Goal: Task Accomplishment & Management: Use online tool/utility

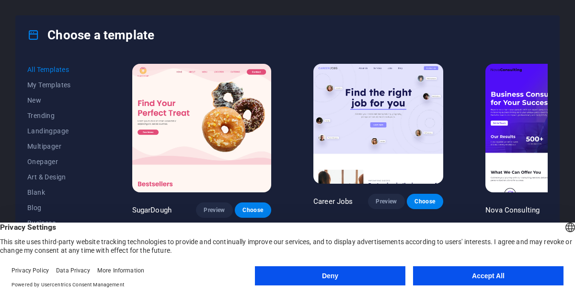
click at [480, 285] on button "Accept All" at bounding box center [488, 275] width 150 height 19
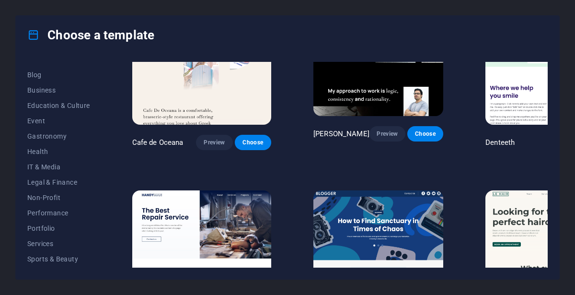
scroll to position [135, 0]
click at [68, 260] on span "Sports & Beauty" at bounding box center [58, 257] width 63 height 8
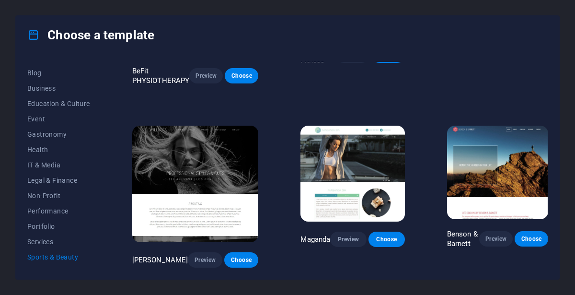
scroll to position [216, 0]
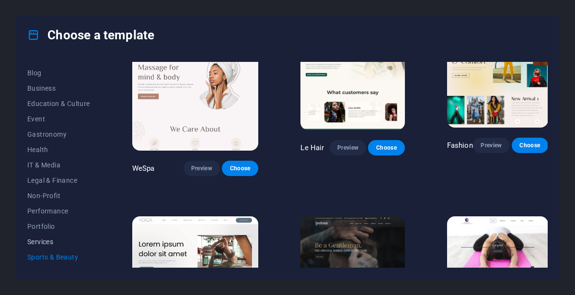
click at [49, 244] on span "Services" at bounding box center [58, 242] width 63 height 8
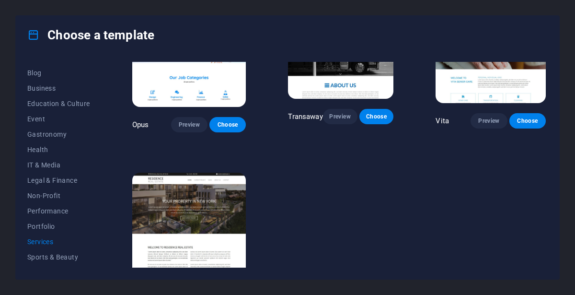
scroll to position [1135, 0]
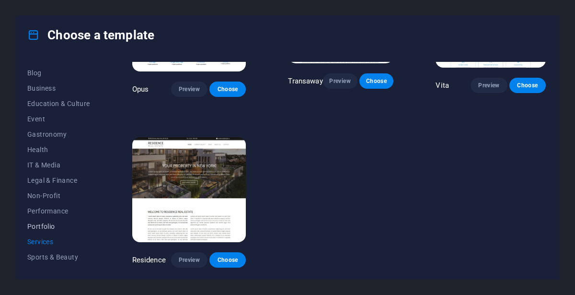
click at [46, 230] on button "Portfolio" at bounding box center [58, 226] width 63 height 15
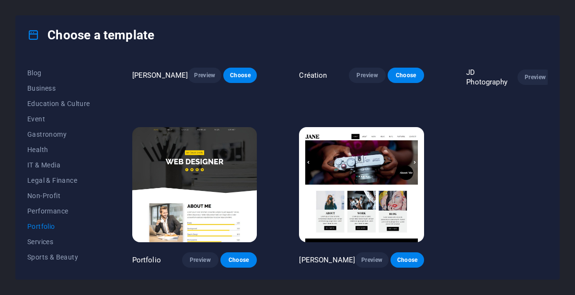
scroll to position [264, 0]
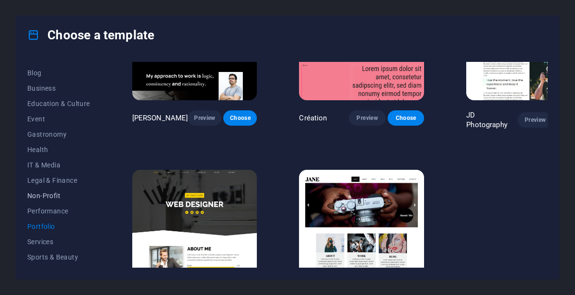
click at [58, 192] on span "Non-Profit" at bounding box center [58, 196] width 63 height 8
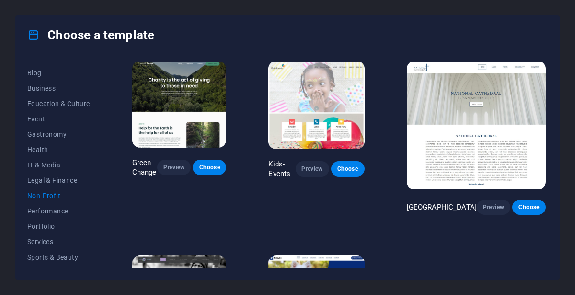
scroll to position [0, 0]
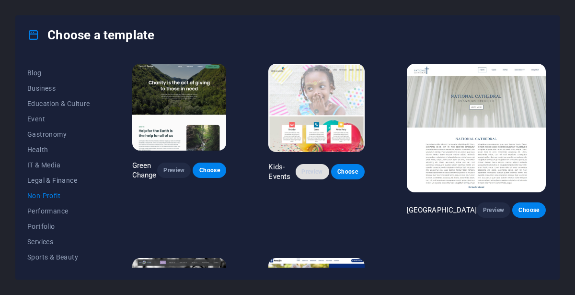
click at [329, 179] on button "Preview" at bounding box center [313, 171] width 34 height 15
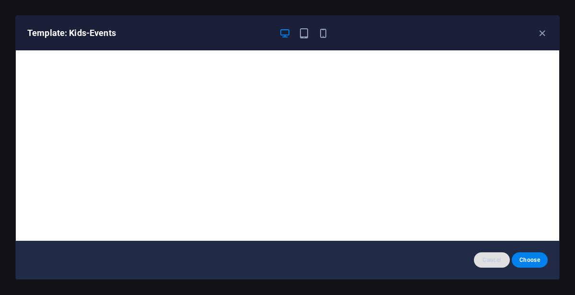
click at [499, 259] on span "Cancel" at bounding box center [492, 260] width 21 height 8
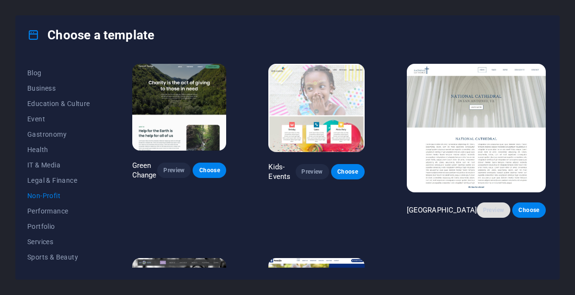
click at [498, 202] on button "Preview" at bounding box center [494, 209] width 34 height 15
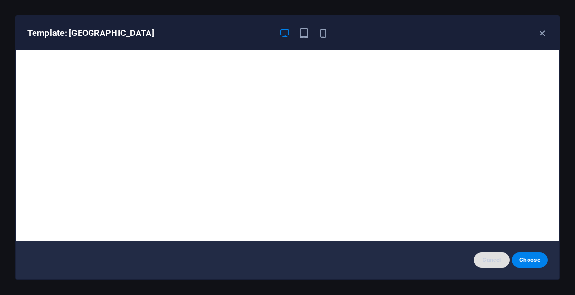
click at [496, 266] on button "Cancel" at bounding box center [492, 259] width 36 height 15
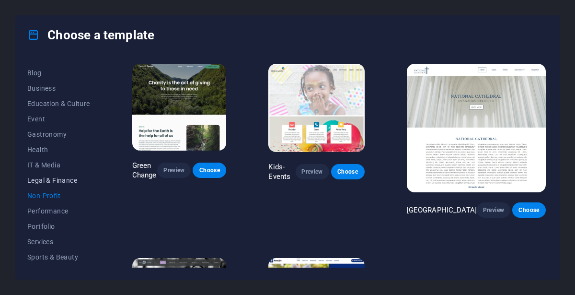
click at [74, 184] on button "Legal & Finance" at bounding box center [58, 180] width 63 height 15
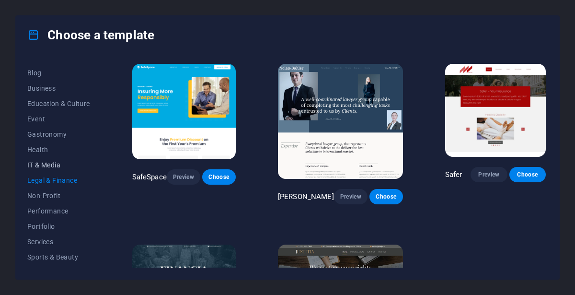
click at [49, 166] on span "IT & Media" at bounding box center [58, 165] width 63 height 8
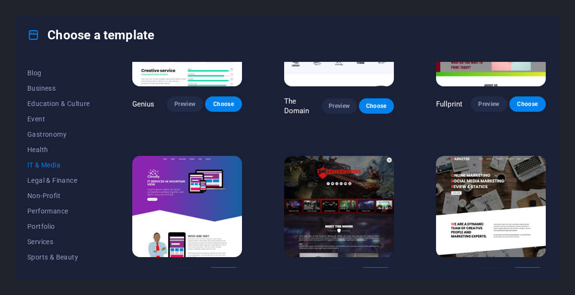
scroll to position [432, 0]
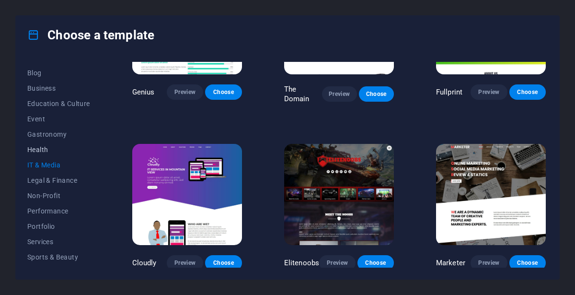
click at [41, 152] on span "Health" at bounding box center [58, 150] width 63 height 8
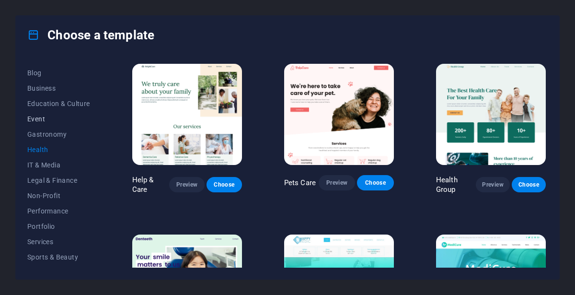
click at [45, 117] on span "Event" at bounding box center [58, 119] width 63 height 8
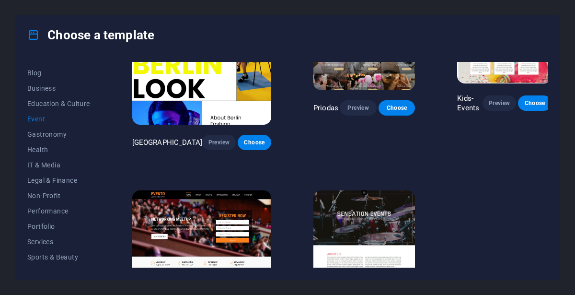
scroll to position [262, 0]
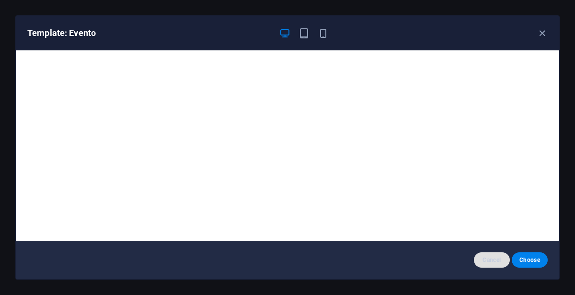
click at [496, 256] on span "Cancel" at bounding box center [492, 260] width 21 height 8
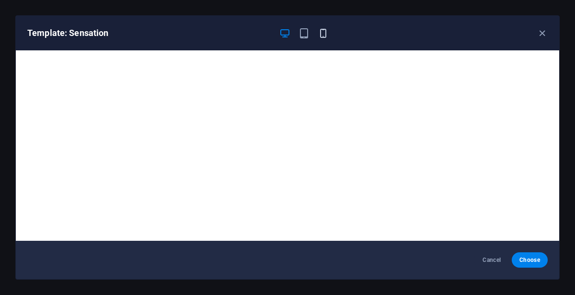
click at [322, 37] on icon "button" at bounding box center [323, 33] width 11 height 11
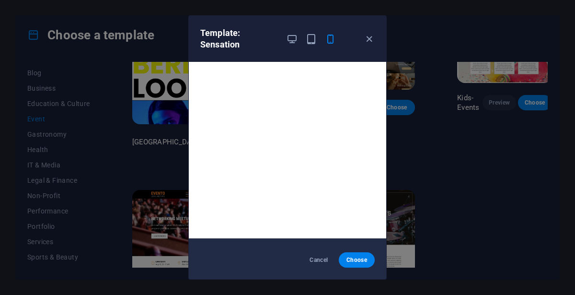
scroll to position [0, 0]
click at [374, 35] on icon "button" at bounding box center [369, 39] width 11 height 11
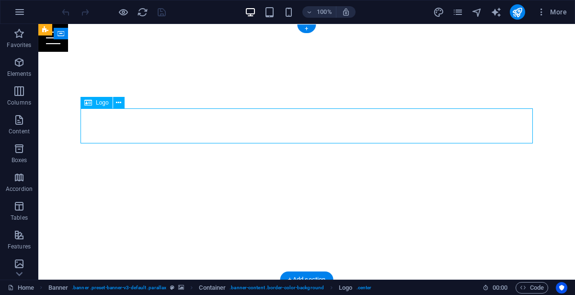
select select "px"
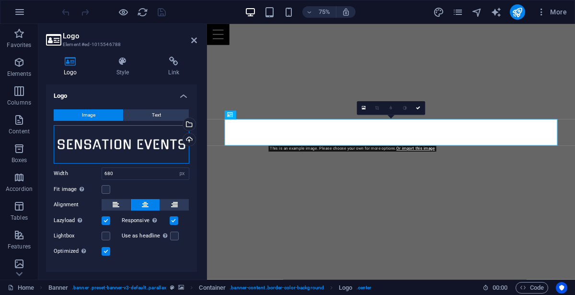
click at [152, 148] on div "Drag files here, click to choose files or select files from Files or our free s…" at bounding box center [122, 144] width 136 height 38
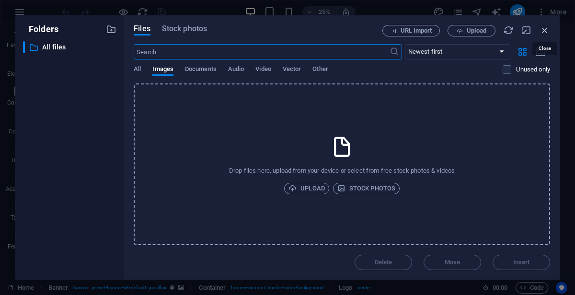
click at [545, 28] on icon "button" at bounding box center [545, 30] width 11 height 11
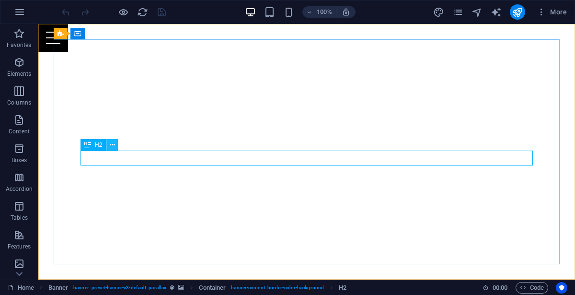
click at [116, 148] on button at bounding box center [112, 145] width 12 height 12
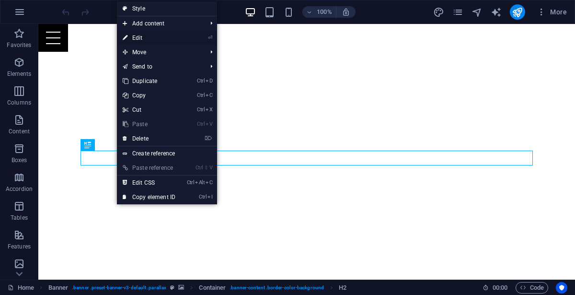
click at [143, 38] on link "⏎ Edit" at bounding box center [149, 38] width 64 height 14
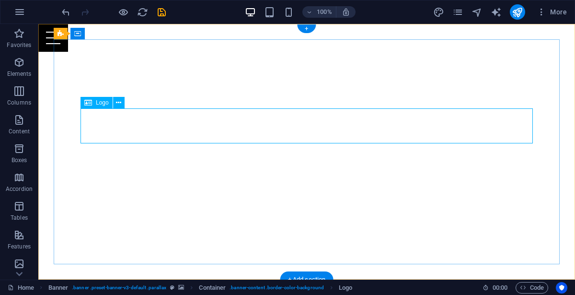
click at [119, 105] on icon at bounding box center [118, 103] width 5 height 10
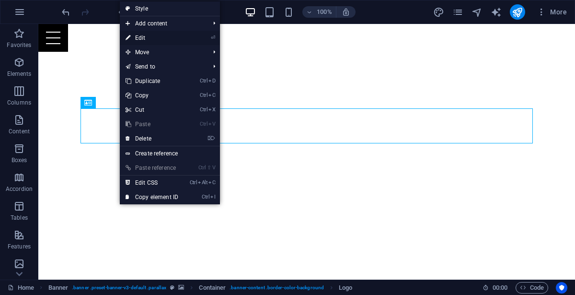
click at [139, 39] on link "⏎ Edit" at bounding box center [152, 38] width 64 height 14
select select "px"
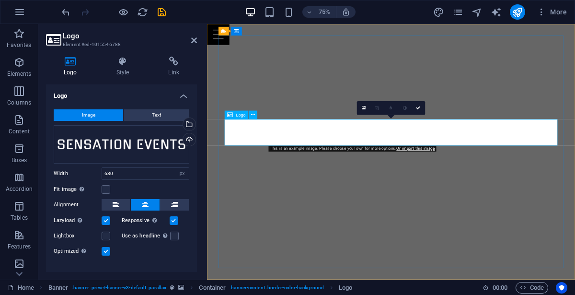
click at [194, 39] on icon at bounding box center [194, 40] width 6 height 8
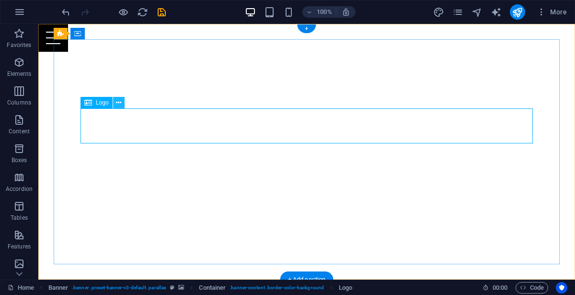
click at [121, 108] on button at bounding box center [119, 103] width 12 height 12
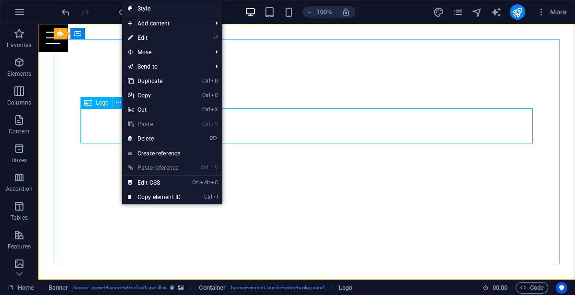
click at [103, 103] on span "Logo" at bounding box center [102, 103] width 13 height 6
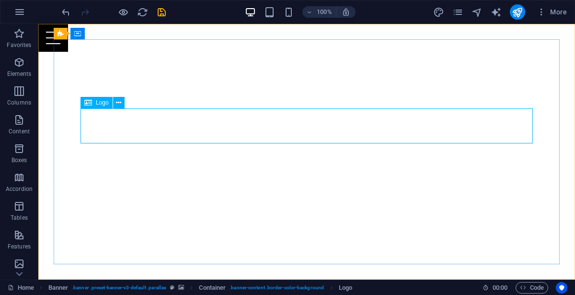
click at [99, 104] on span "Logo" at bounding box center [102, 103] width 13 height 6
click at [99, 103] on span "Logo" at bounding box center [102, 103] width 13 height 6
click at [119, 102] on icon at bounding box center [118, 103] width 5 height 10
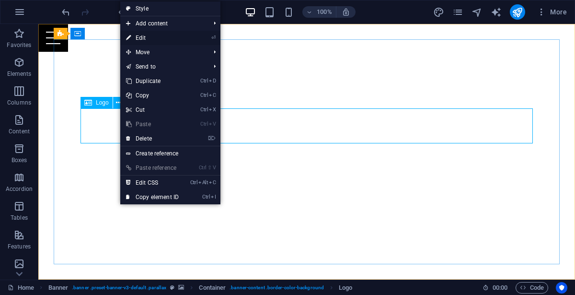
click at [150, 39] on link "⏎ Edit" at bounding box center [152, 38] width 64 height 14
select select "px"
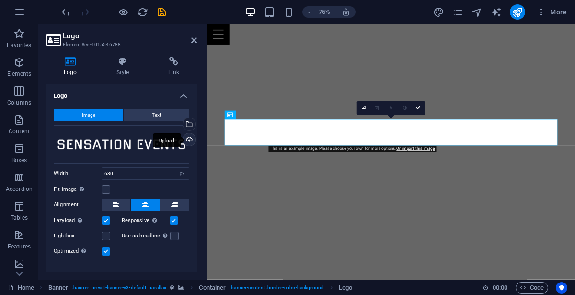
click at [187, 140] on div "Upload" at bounding box center [188, 140] width 14 height 14
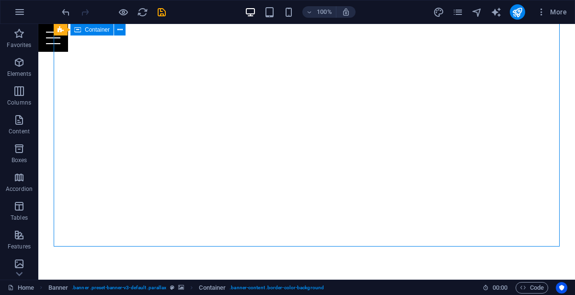
scroll to position [18, 0]
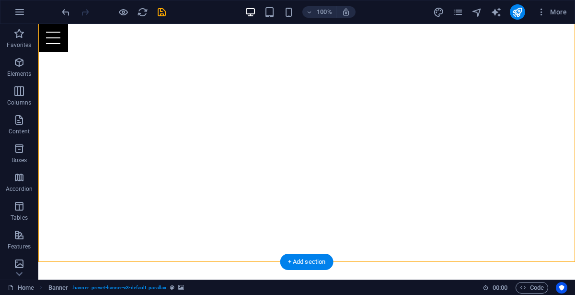
scroll to position [0, 0]
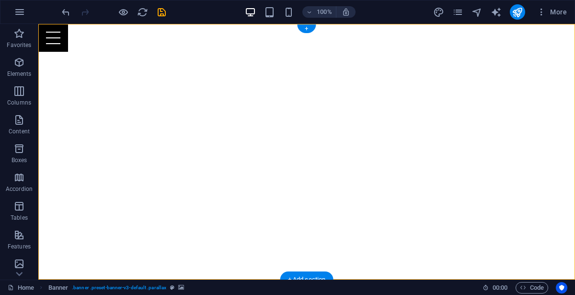
click at [570, 35] on div "Menu" at bounding box center [306, 38] width 537 height 28
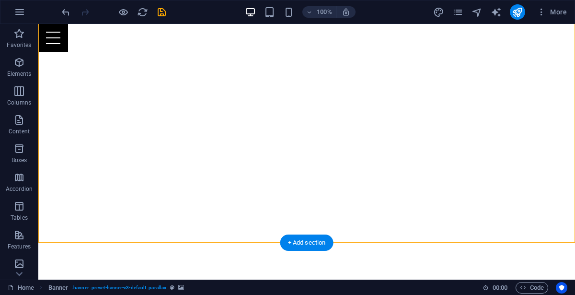
scroll to position [36, 0]
click at [312, 36] on div "Menu" at bounding box center [306, 38] width 537 height 28
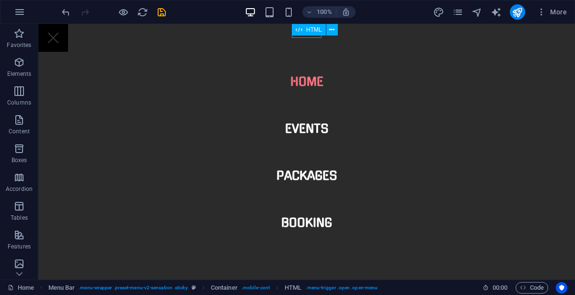
click at [575, 66] on nav "Home Events Packages Booking" at bounding box center [306, 151] width 537 height 255
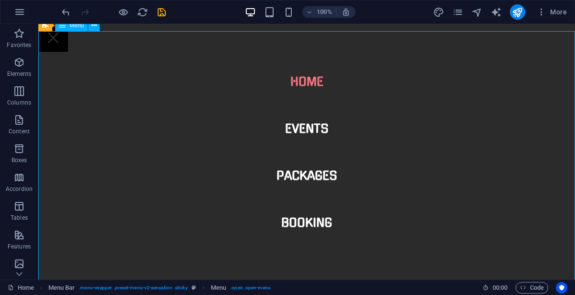
scroll to position [17, 0]
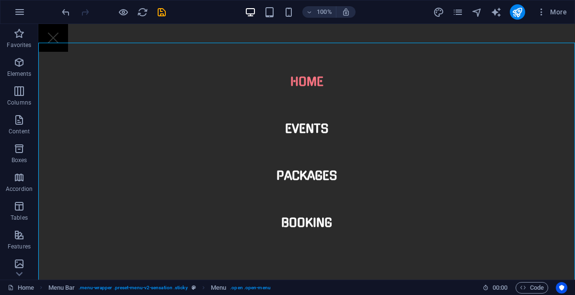
click at [314, 84] on nav "Home Events Packages Booking" at bounding box center [306, 151] width 537 height 255
click at [319, 129] on nav "Home Events Packages Booking" at bounding box center [306, 151] width 537 height 255
click at [318, 129] on nav "Home Events Packages Booking" at bounding box center [306, 151] width 537 height 255
click at [319, 85] on nav "Home Events Packages Booking" at bounding box center [306, 151] width 537 height 255
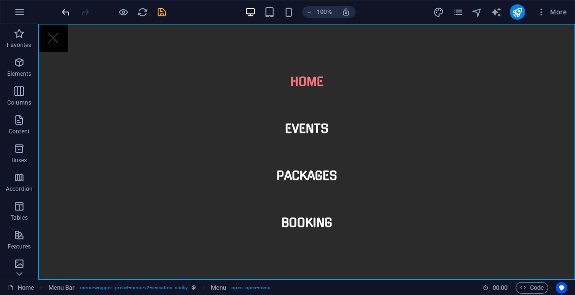
click at [67, 11] on icon "undo" at bounding box center [65, 12] width 11 height 11
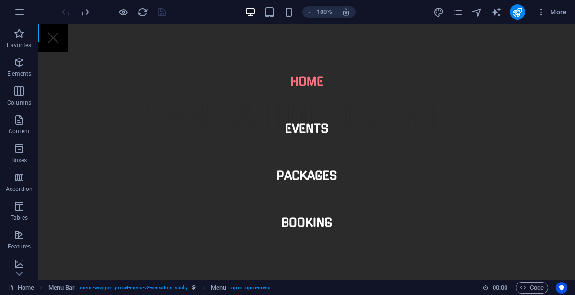
scroll to position [303, 0]
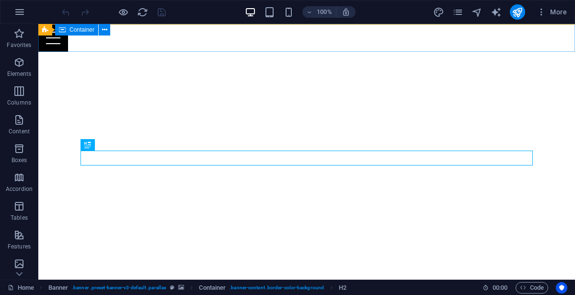
click at [426, 31] on div "Menu" at bounding box center [306, 38] width 537 height 28
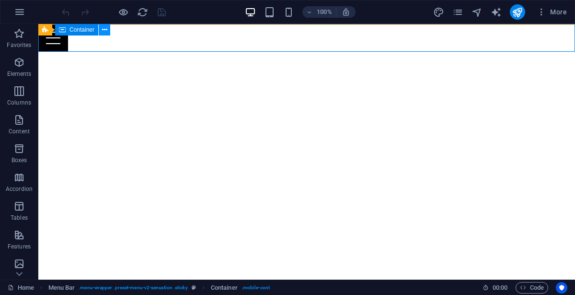
click at [108, 32] on button at bounding box center [105, 30] width 12 height 12
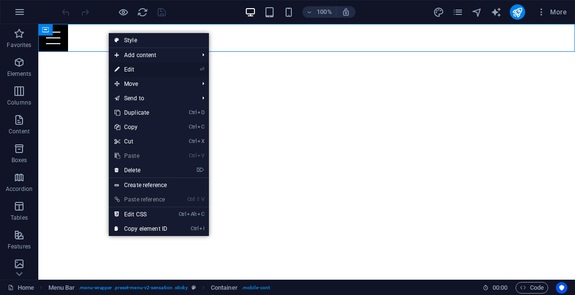
click at [126, 69] on link "⏎ Edit" at bounding box center [141, 69] width 64 height 14
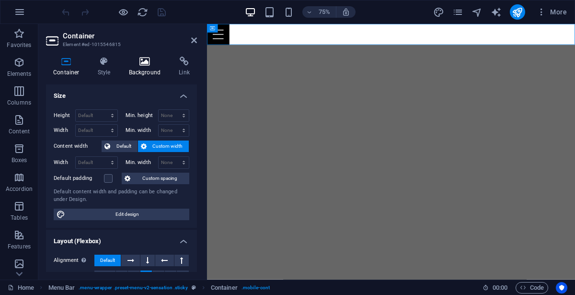
click at [135, 66] on h4 "Background" at bounding box center [147, 67] width 50 height 20
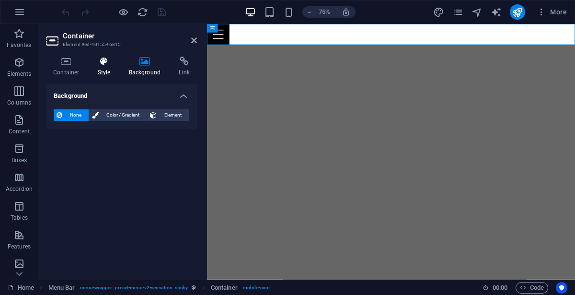
click at [105, 64] on icon at bounding box center [104, 62] width 27 height 10
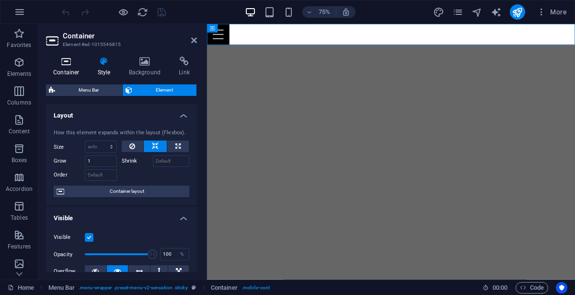
click at [61, 68] on h4 "Container" at bounding box center [68, 67] width 45 height 20
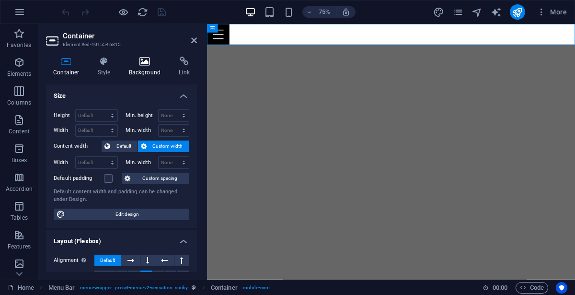
click at [148, 66] on icon at bounding box center [145, 62] width 46 height 10
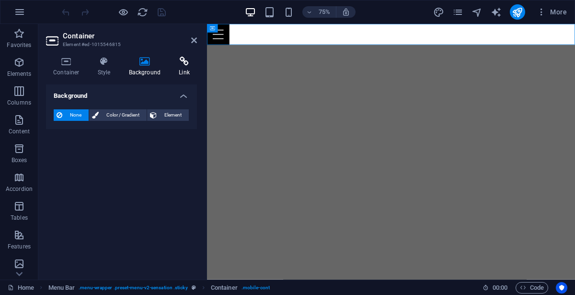
click at [173, 63] on icon at bounding box center [184, 62] width 25 height 10
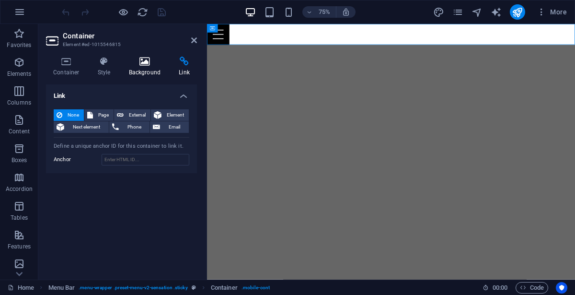
click at [142, 66] on h4 "Background" at bounding box center [147, 67] width 50 height 20
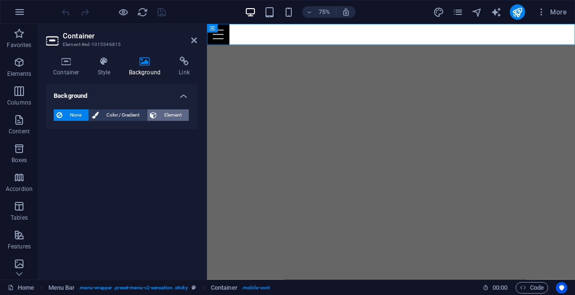
click at [167, 115] on span "Element" at bounding box center [173, 115] width 26 height 12
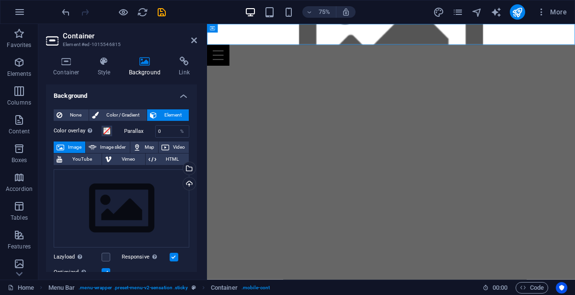
click at [198, 7] on div "75% More" at bounding box center [315, 11] width 511 height 15
click at [66, 12] on icon "undo" at bounding box center [65, 12] width 11 height 11
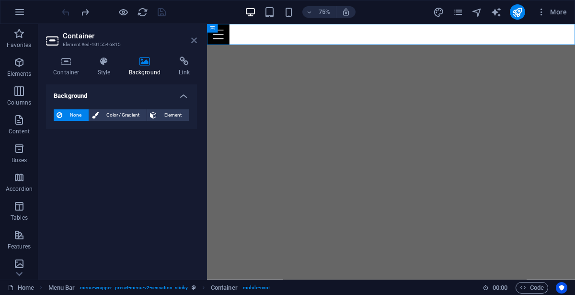
click at [193, 38] on icon at bounding box center [194, 40] width 6 height 8
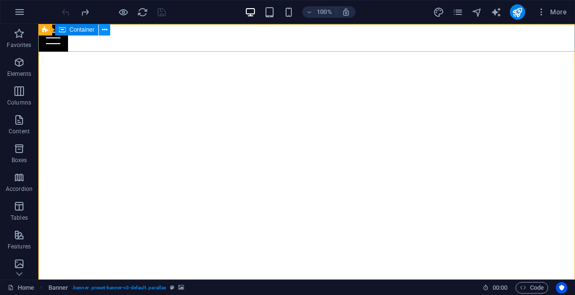
click at [106, 30] on icon at bounding box center [104, 30] width 5 height 10
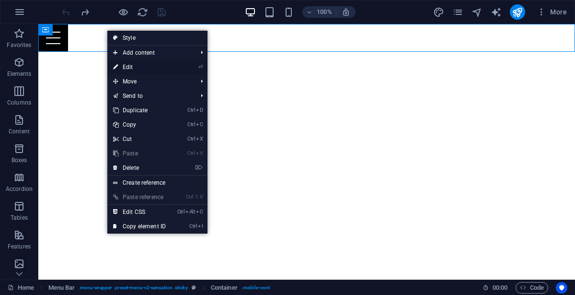
click at [127, 64] on link "⏎ Edit" at bounding box center [139, 67] width 64 height 14
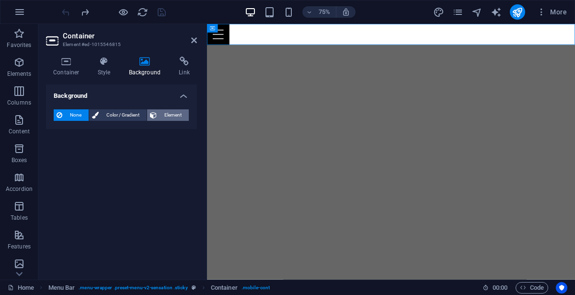
click at [160, 114] on span "Element" at bounding box center [173, 115] width 26 height 12
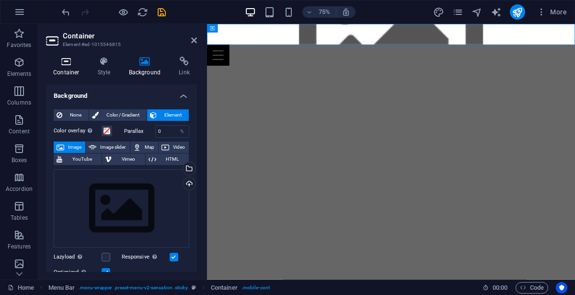
click at [58, 68] on h4 "Container" at bounding box center [68, 67] width 45 height 20
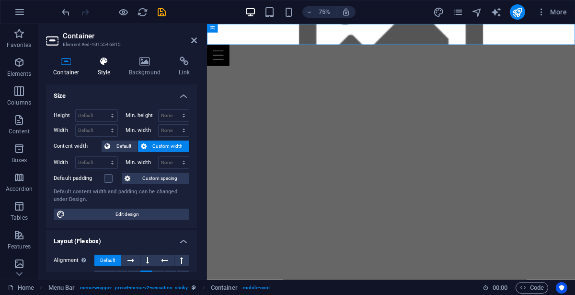
click at [100, 64] on icon at bounding box center [104, 62] width 27 height 10
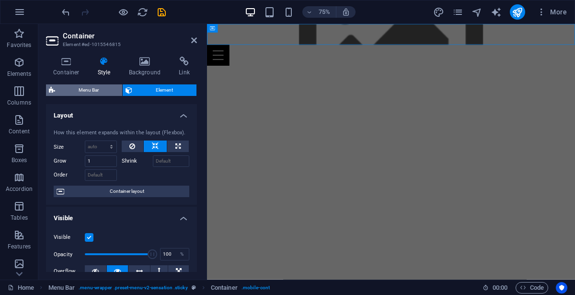
click at [102, 90] on span "Menu Bar" at bounding box center [88, 90] width 61 height 12
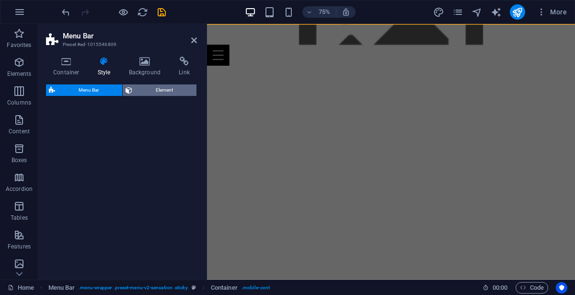
select select "rem"
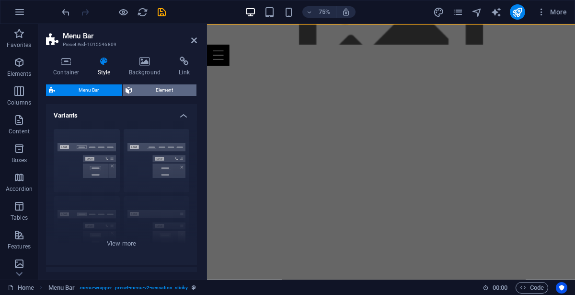
click at [148, 88] on span "Element" at bounding box center [164, 90] width 58 height 12
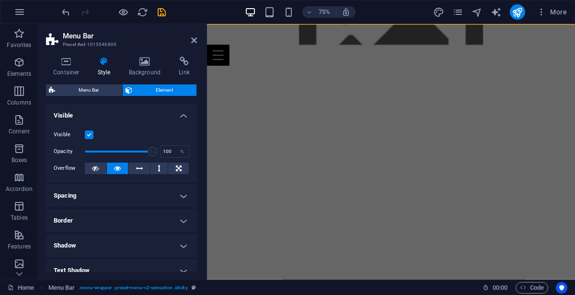
drag, startPoint x: 195, startPoint y: 112, endPoint x: 203, endPoint y: 159, distance: 47.7
click at [203, 159] on div "Container Style Background Link Size Height 0 Default px rem % vh vw Min. heigh…" at bounding box center [121, 164] width 166 height 230
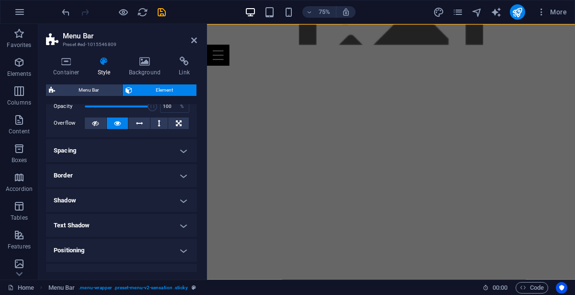
scroll to position [134, 0]
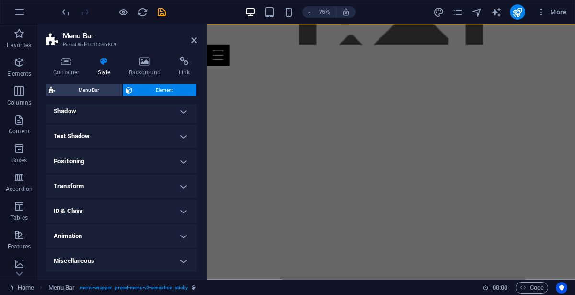
click at [181, 237] on h4 "Animation" at bounding box center [121, 235] width 151 height 23
click at [181, 237] on h4 "Animation" at bounding box center [121, 232] width 151 height 17
click at [181, 237] on h4 "Animation" at bounding box center [121, 235] width 151 height 23
click at [181, 237] on h4 "Animation" at bounding box center [121, 232] width 151 height 17
drag, startPoint x: 197, startPoint y: 192, endPoint x: 201, endPoint y: 86, distance: 106.0
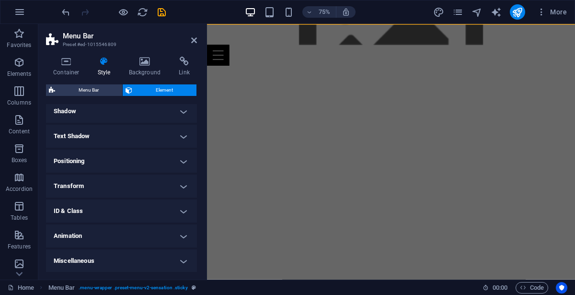
click at [201, 86] on div "Container Style Background Link Size Height 0 Default px rem % vh vw Min. heigh…" at bounding box center [121, 164] width 166 height 230
click at [140, 63] on icon at bounding box center [145, 62] width 46 height 10
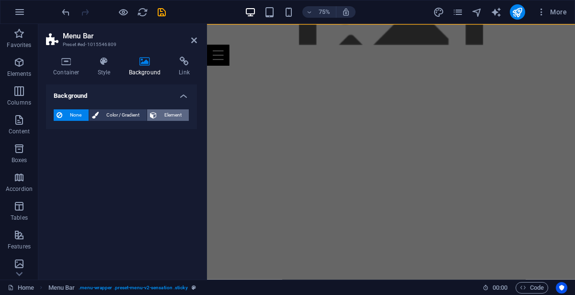
click at [159, 117] on button "Element" at bounding box center [168, 115] width 42 height 12
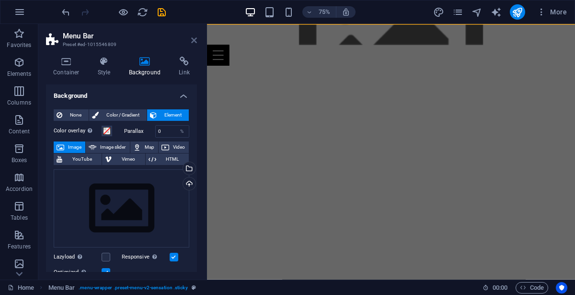
click at [192, 37] on icon at bounding box center [194, 40] width 6 height 8
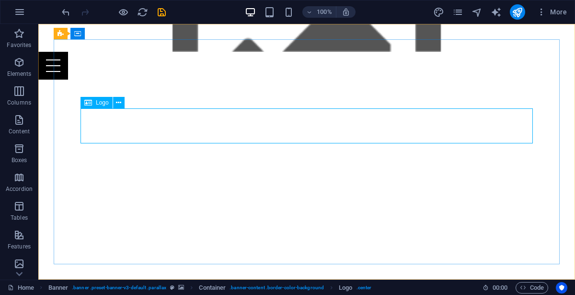
click at [102, 105] on span "Logo" at bounding box center [102, 103] width 13 height 6
click at [101, 102] on span "Logo" at bounding box center [102, 103] width 13 height 6
click at [120, 104] on icon at bounding box center [118, 103] width 5 height 10
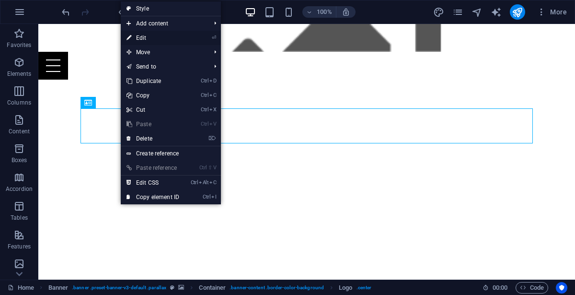
click at [140, 39] on link "⏎ Edit" at bounding box center [153, 38] width 64 height 14
select select "px"
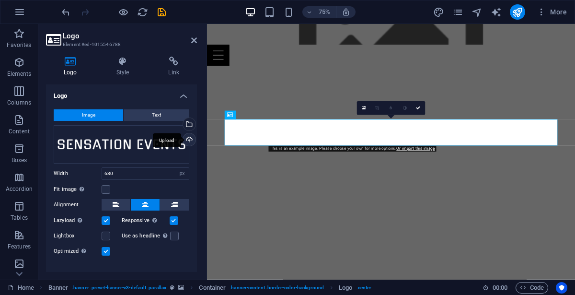
click at [187, 135] on div "Upload" at bounding box center [188, 140] width 14 height 14
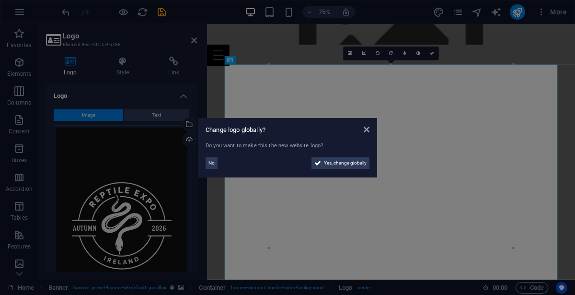
click at [368, 133] on div "Change logo globally?" at bounding box center [288, 130] width 164 height 9
click at [366, 129] on icon at bounding box center [367, 130] width 6 height 8
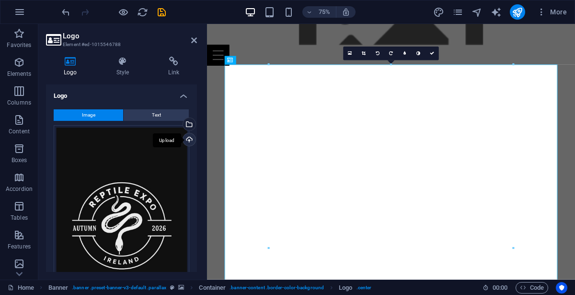
click at [187, 138] on div "Upload" at bounding box center [188, 140] width 14 height 14
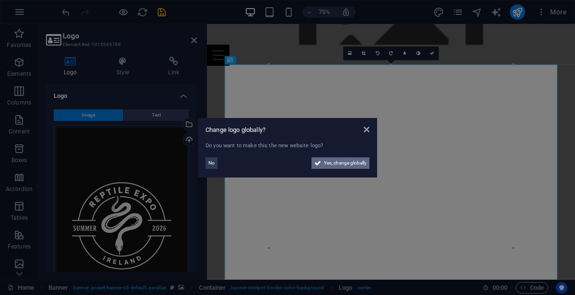
click at [356, 164] on span "Yes, change globally" at bounding box center [345, 163] width 43 height 12
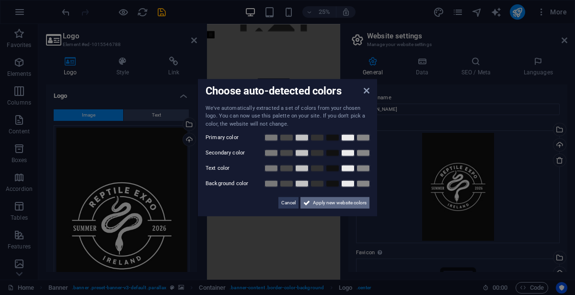
click at [309, 200] on icon at bounding box center [306, 203] width 7 height 12
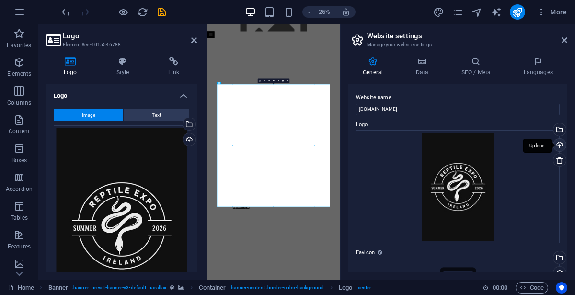
click at [558, 141] on div "Upload" at bounding box center [559, 145] width 14 height 14
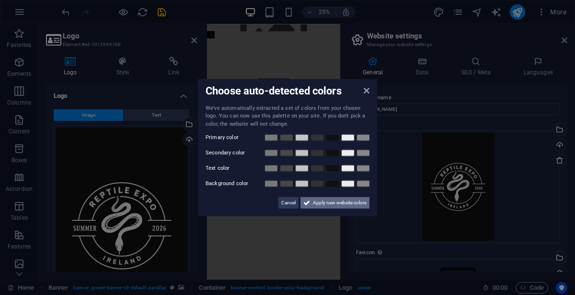
click at [352, 204] on span "Apply new website colors" at bounding box center [340, 203] width 54 height 12
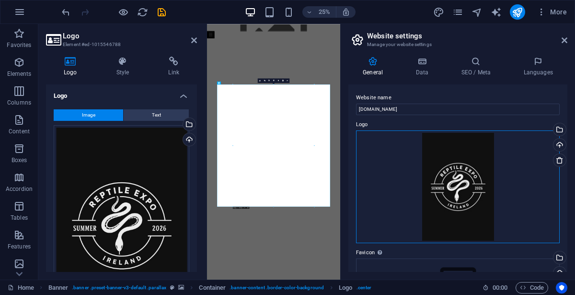
click at [480, 206] on div "Drag files here, click to choose files or select files from Files or our free s…" at bounding box center [458, 186] width 204 height 113
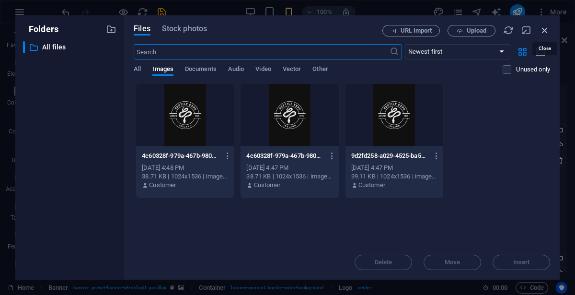
click at [543, 31] on icon "button" at bounding box center [545, 30] width 11 height 11
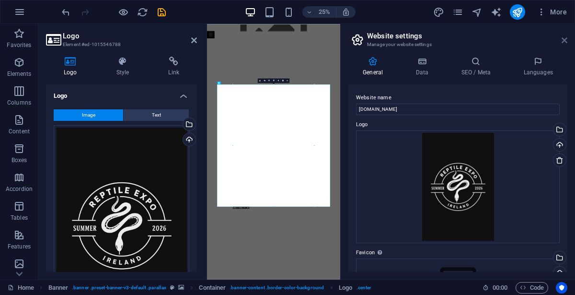
click at [565, 41] on icon at bounding box center [565, 40] width 6 height 8
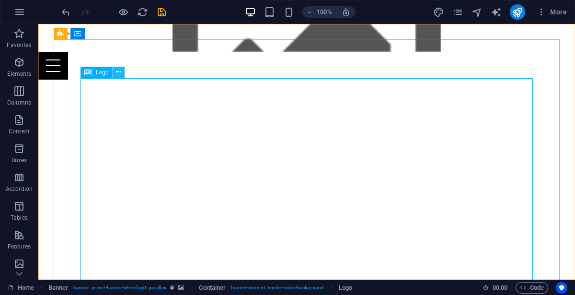
click at [120, 73] on icon at bounding box center [118, 72] width 5 height 10
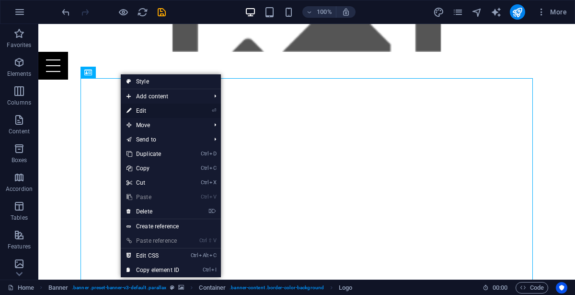
click at [139, 112] on link "⏎ Edit" at bounding box center [153, 111] width 64 height 14
select select "px"
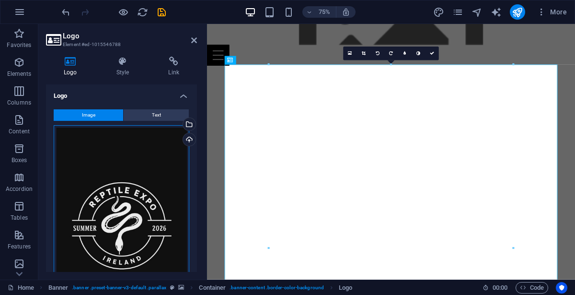
click at [158, 159] on div "Drag files here, click to choose files or select files from Files or our free s…" at bounding box center [122, 225] width 136 height 201
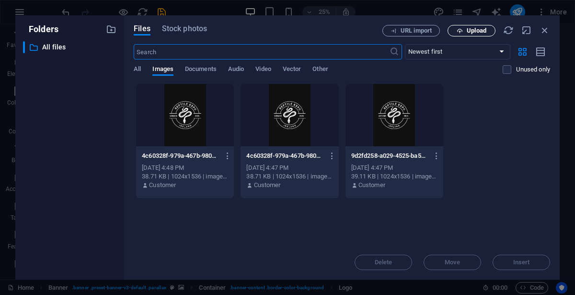
click at [458, 28] on icon "button" at bounding box center [460, 31] width 6 height 6
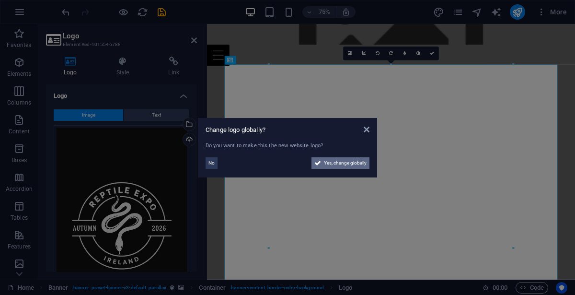
click at [355, 162] on span "Yes, change globally" at bounding box center [345, 163] width 43 height 12
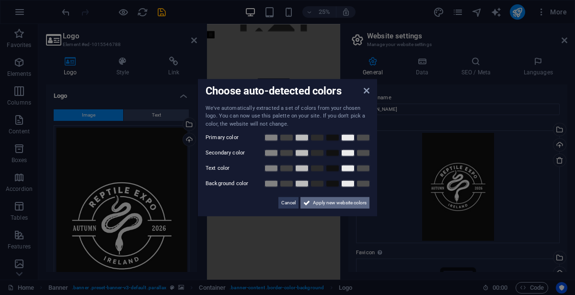
click at [334, 208] on span "Apply new website colors" at bounding box center [340, 203] width 54 height 12
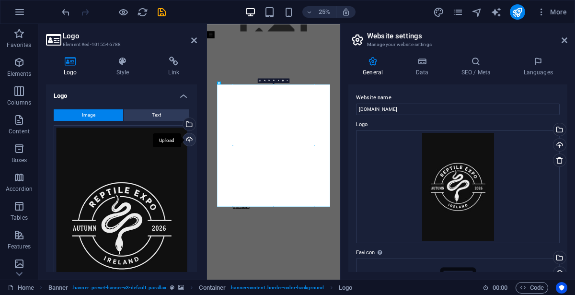
click at [187, 140] on div "Upload" at bounding box center [188, 140] width 14 height 14
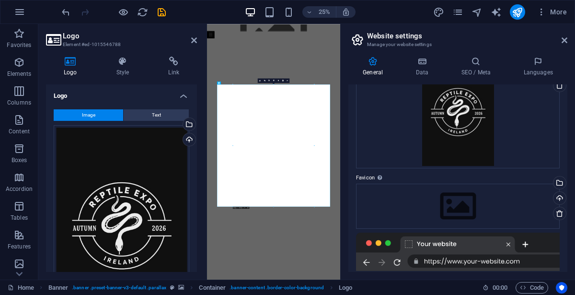
scroll to position [78, 0]
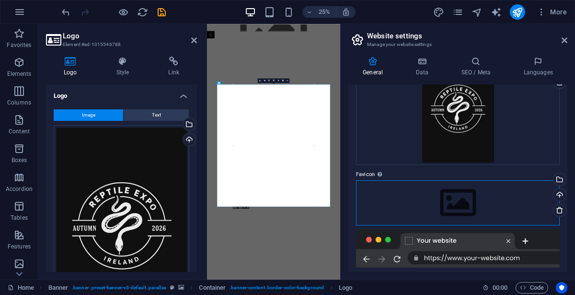
click at [462, 202] on div "Drag files here, click to choose files or select files from Files or our free s…" at bounding box center [458, 202] width 204 height 45
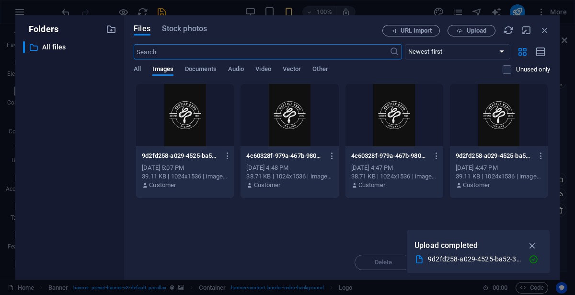
click at [193, 119] on div at bounding box center [185, 115] width 98 height 62
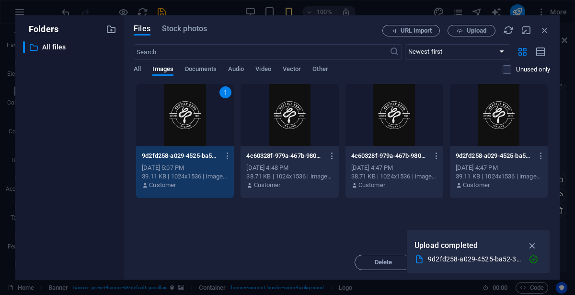
click at [193, 119] on div "1" at bounding box center [185, 115] width 98 height 62
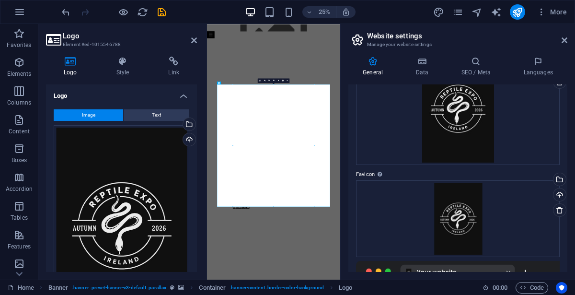
scroll to position [0, 0]
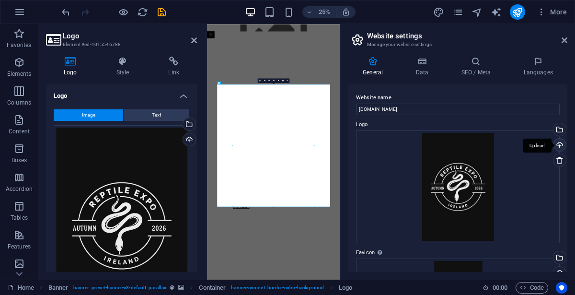
click at [559, 142] on div "Upload" at bounding box center [559, 145] width 14 height 14
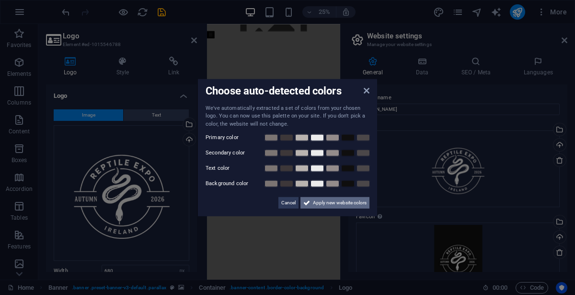
click at [356, 205] on span "Apply new website colors" at bounding box center [340, 203] width 54 height 12
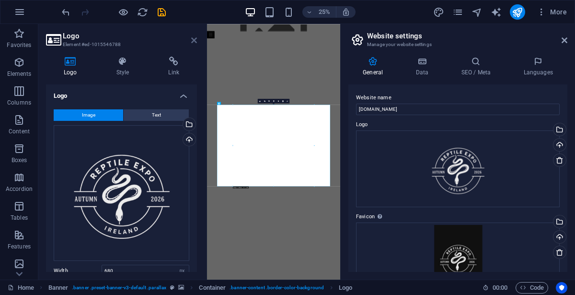
click at [192, 41] on icon at bounding box center [194, 40] width 6 height 8
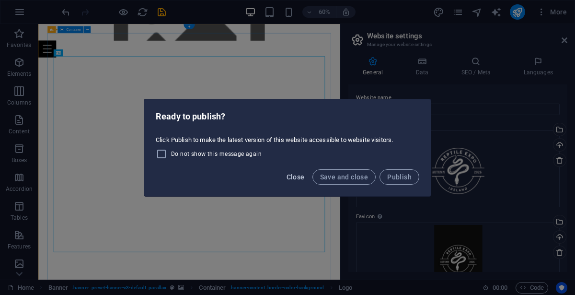
click at [301, 177] on span "Close" at bounding box center [296, 177] width 18 height 8
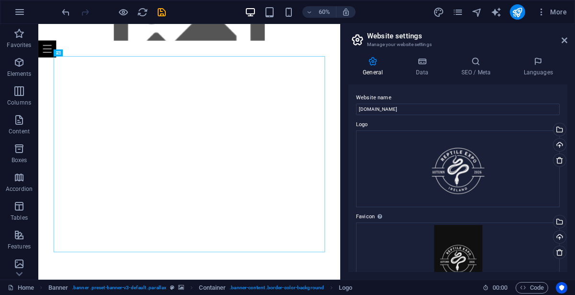
click at [372, 13] on div "60% More" at bounding box center [315, 11] width 511 height 15
click at [555, 236] on div "Upload" at bounding box center [559, 237] width 14 height 14
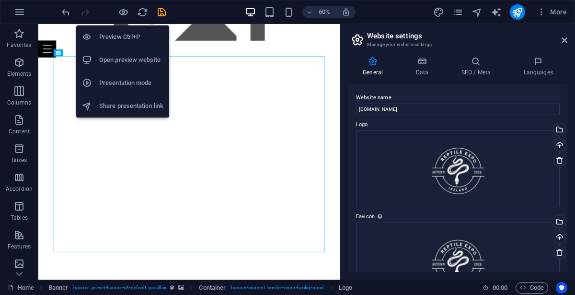
click at [122, 36] on h6 "Preview Ctrl+P" at bounding box center [131, 37] width 64 height 12
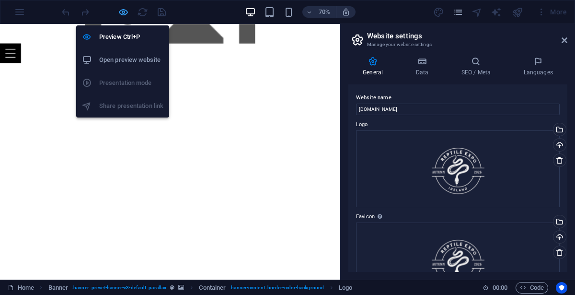
click at [121, 16] on icon "button" at bounding box center [123, 12] width 11 height 11
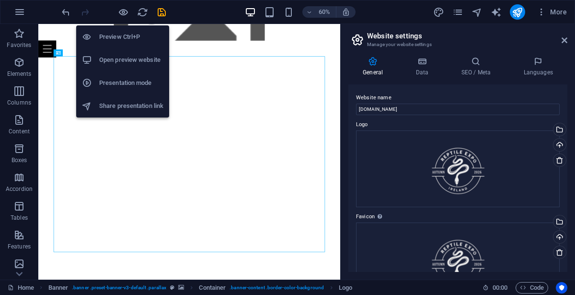
click at [120, 36] on h6 "Preview Ctrl+P" at bounding box center [131, 37] width 64 height 12
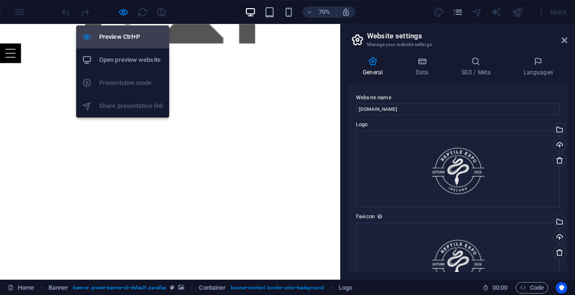
click at [120, 36] on h6 "Preview Ctrl+P" at bounding box center [131, 37] width 64 height 12
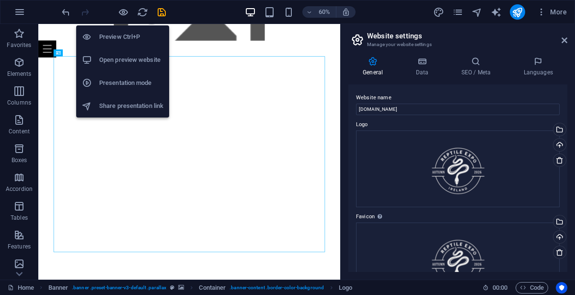
click at [120, 36] on h6 "Preview Ctrl+P" at bounding box center [131, 37] width 64 height 12
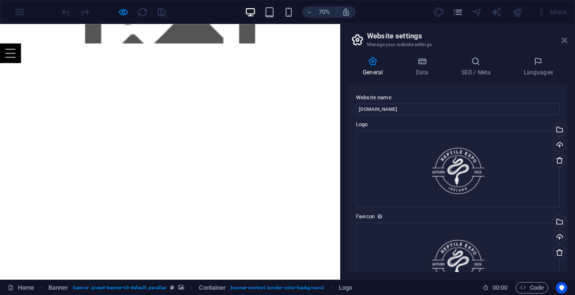
click at [564, 39] on icon at bounding box center [565, 40] width 6 height 8
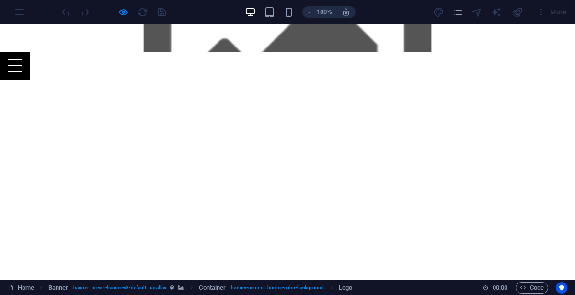
click at [288, 16] on icon "button" at bounding box center [288, 12] width 11 height 11
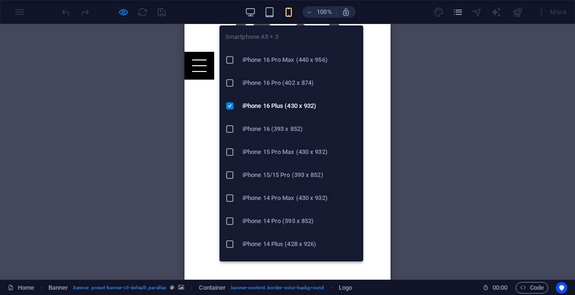
click at [416, 86] on div "Drag here to replace the existing content. Press “Ctrl” if you want to create a…" at bounding box center [287, 151] width 575 height 255
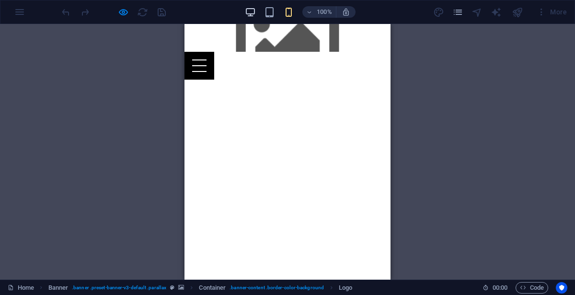
click at [251, 12] on icon "button" at bounding box center [250, 12] width 11 height 11
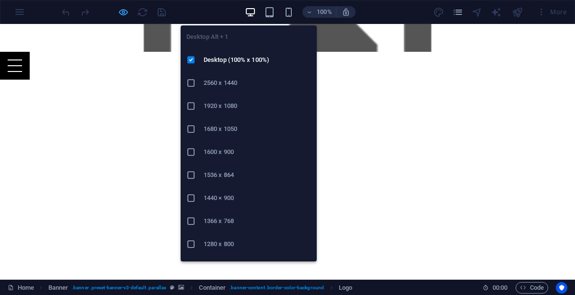
click at [127, 12] on icon "button" at bounding box center [123, 12] width 11 height 11
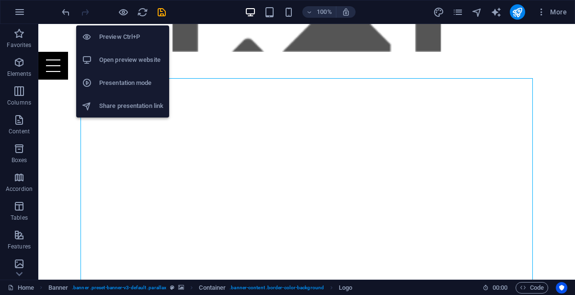
click at [254, 24] on figure at bounding box center [306, 38] width 537 height 28
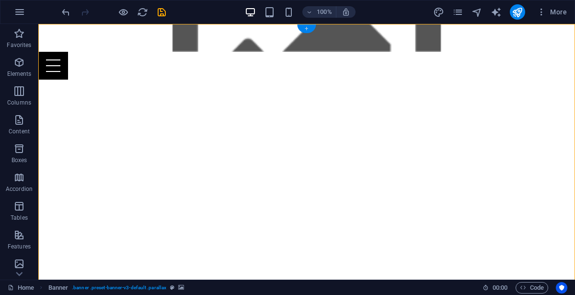
click at [309, 28] on div "+" at bounding box center [306, 28] width 19 height 9
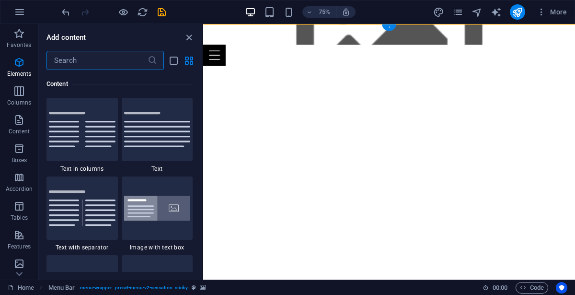
scroll to position [1676, 0]
click at [192, 36] on icon "close panel" at bounding box center [189, 37] width 11 height 11
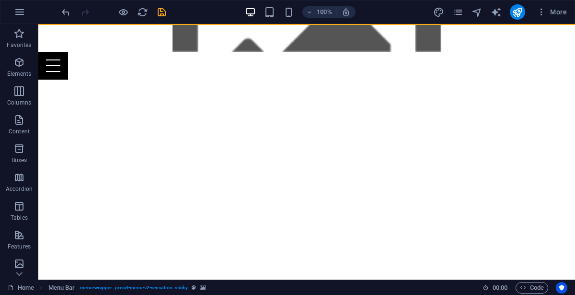
click at [568, 173] on div at bounding box center [306, 209] width 537 height 370
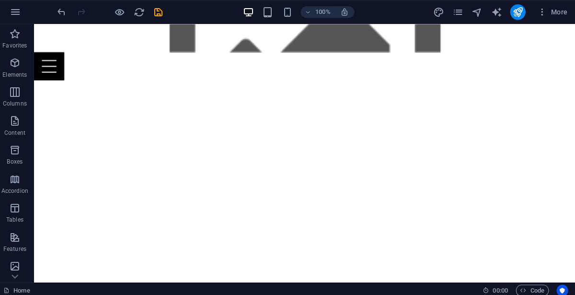
scroll to position [0, 0]
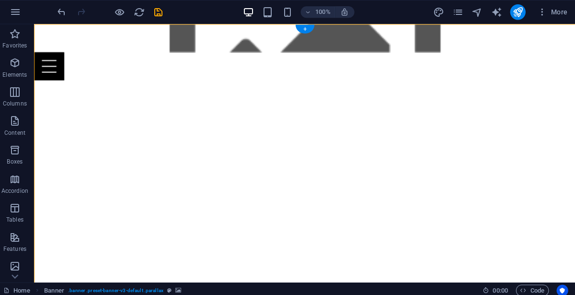
click at [562, 104] on div at bounding box center [302, 209] width 537 height 370
select select "vh"
select select "banner"
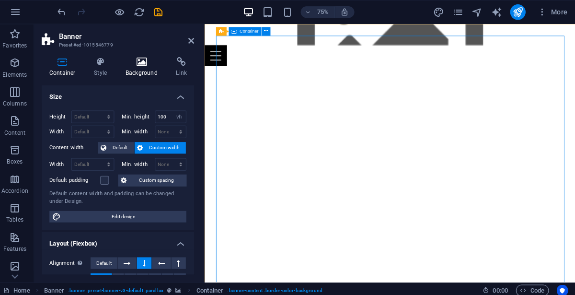
click at [139, 65] on icon at bounding box center [145, 62] width 46 height 10
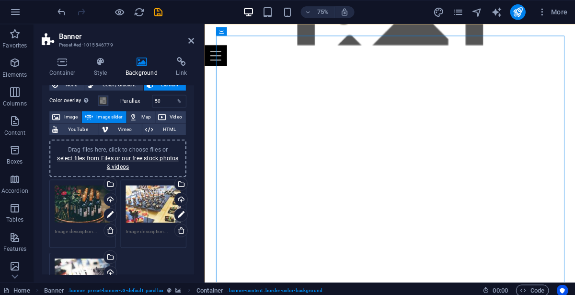
scroll to position [81, 0]
